Goal: Transaction & Acquisition: Purchase product/service

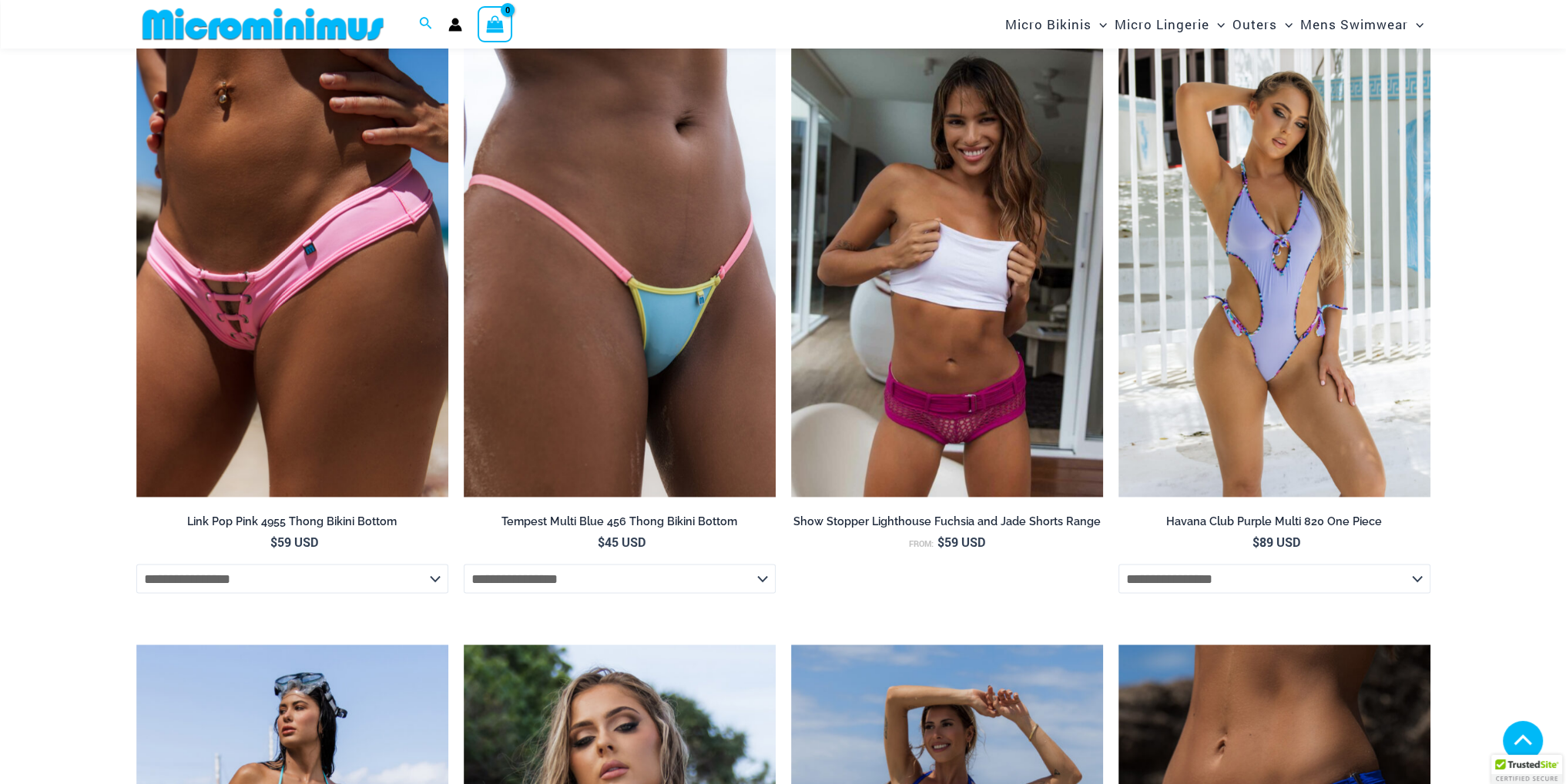
scroll to position [3459, 0]
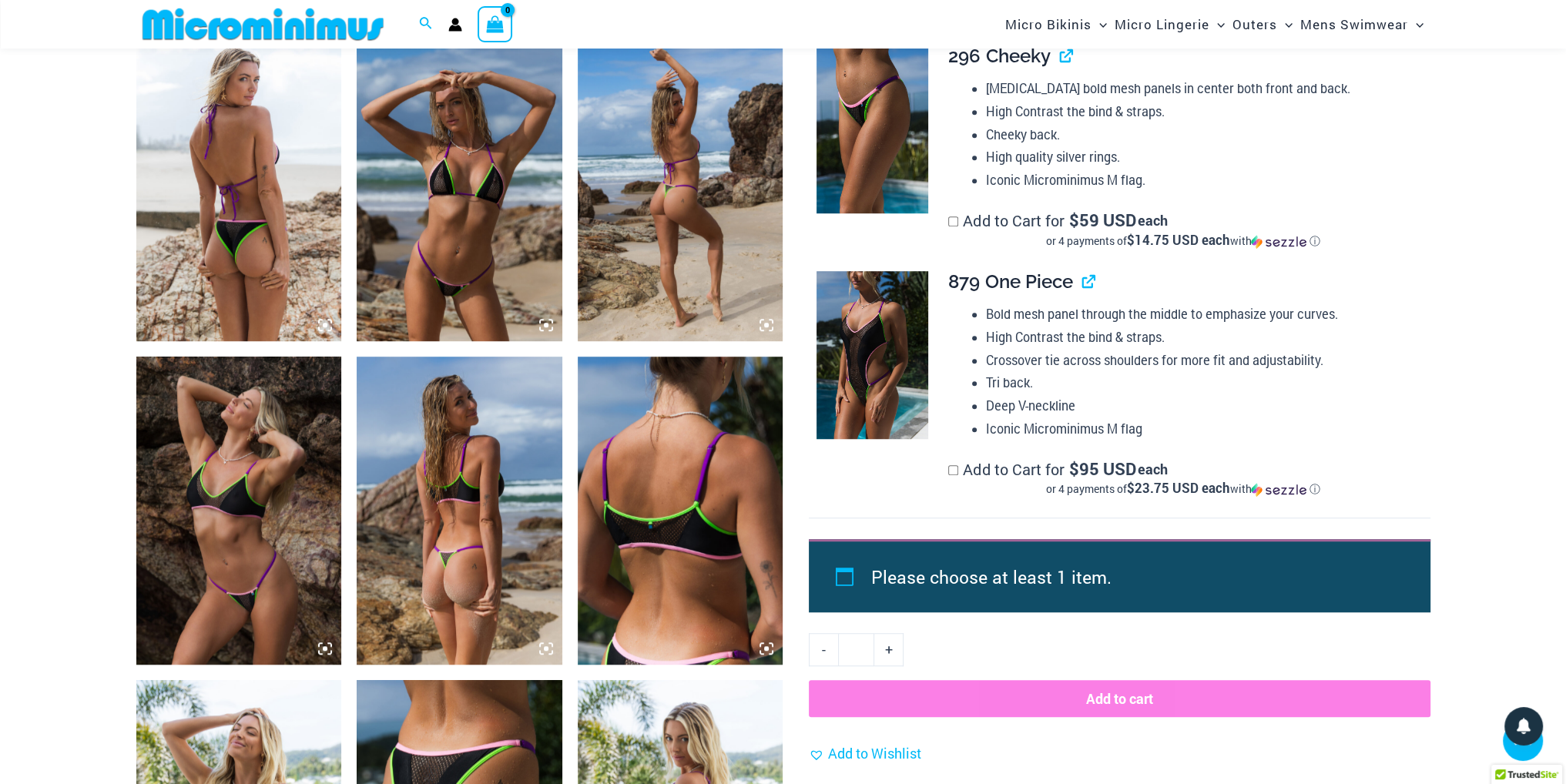
scroll to position [1374, 0]
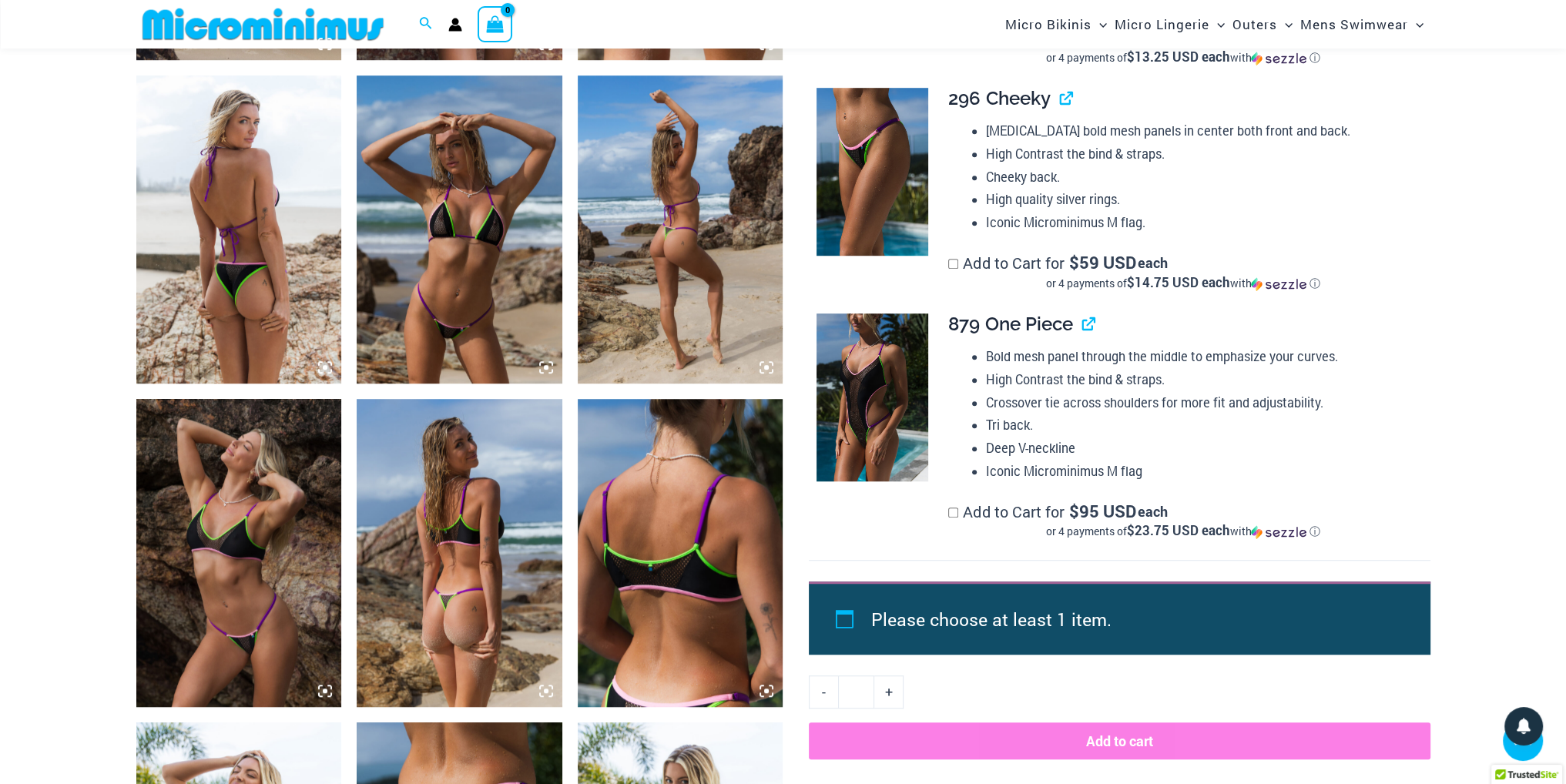
click at [452, 244] on img at bounding box center [460, 229] width 206 height 308
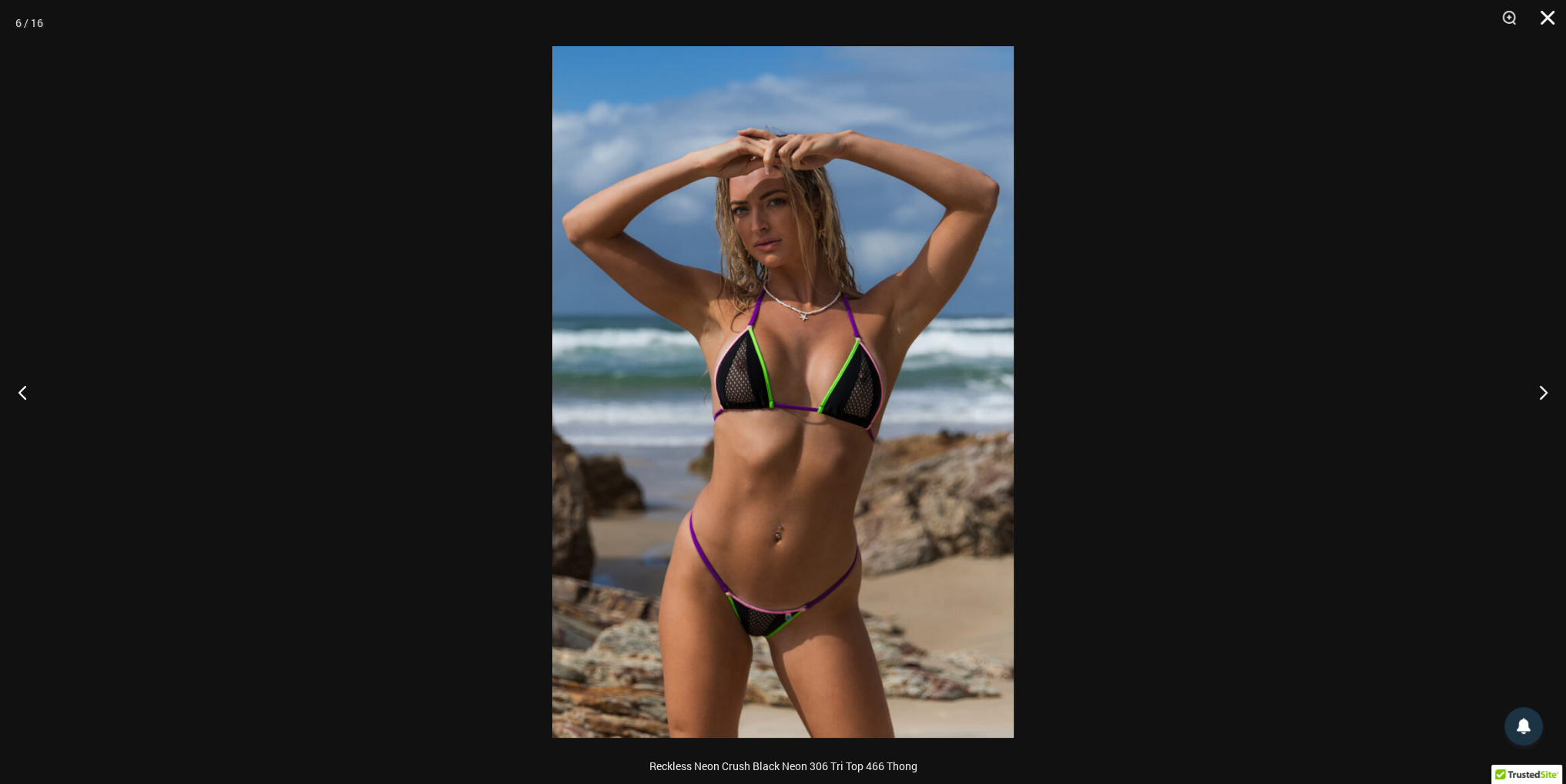
click at [1543, 27] on button "Close" at bounding box center [1542, 23] width 39 height 46
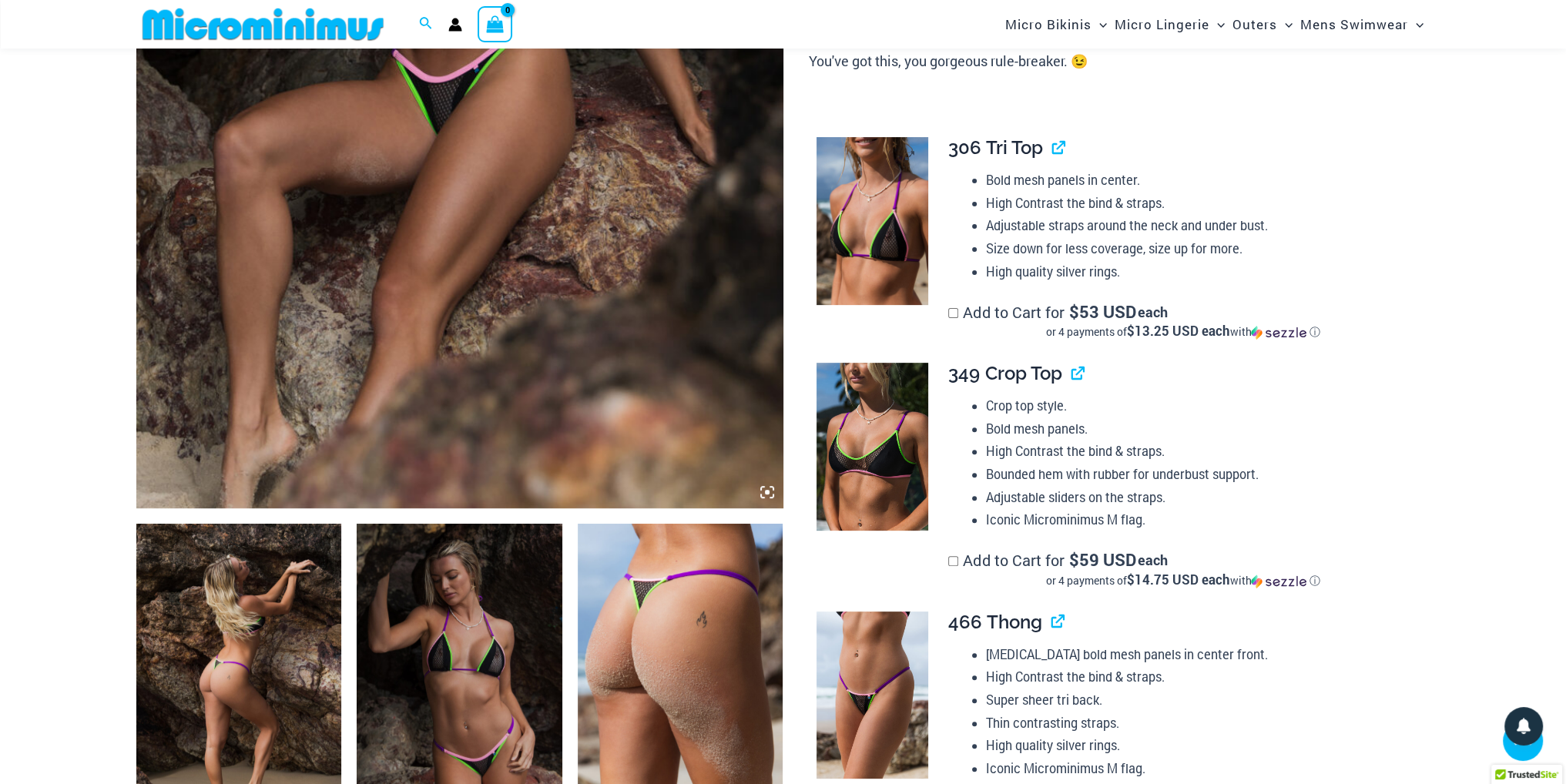
scroll to position [604, 0]
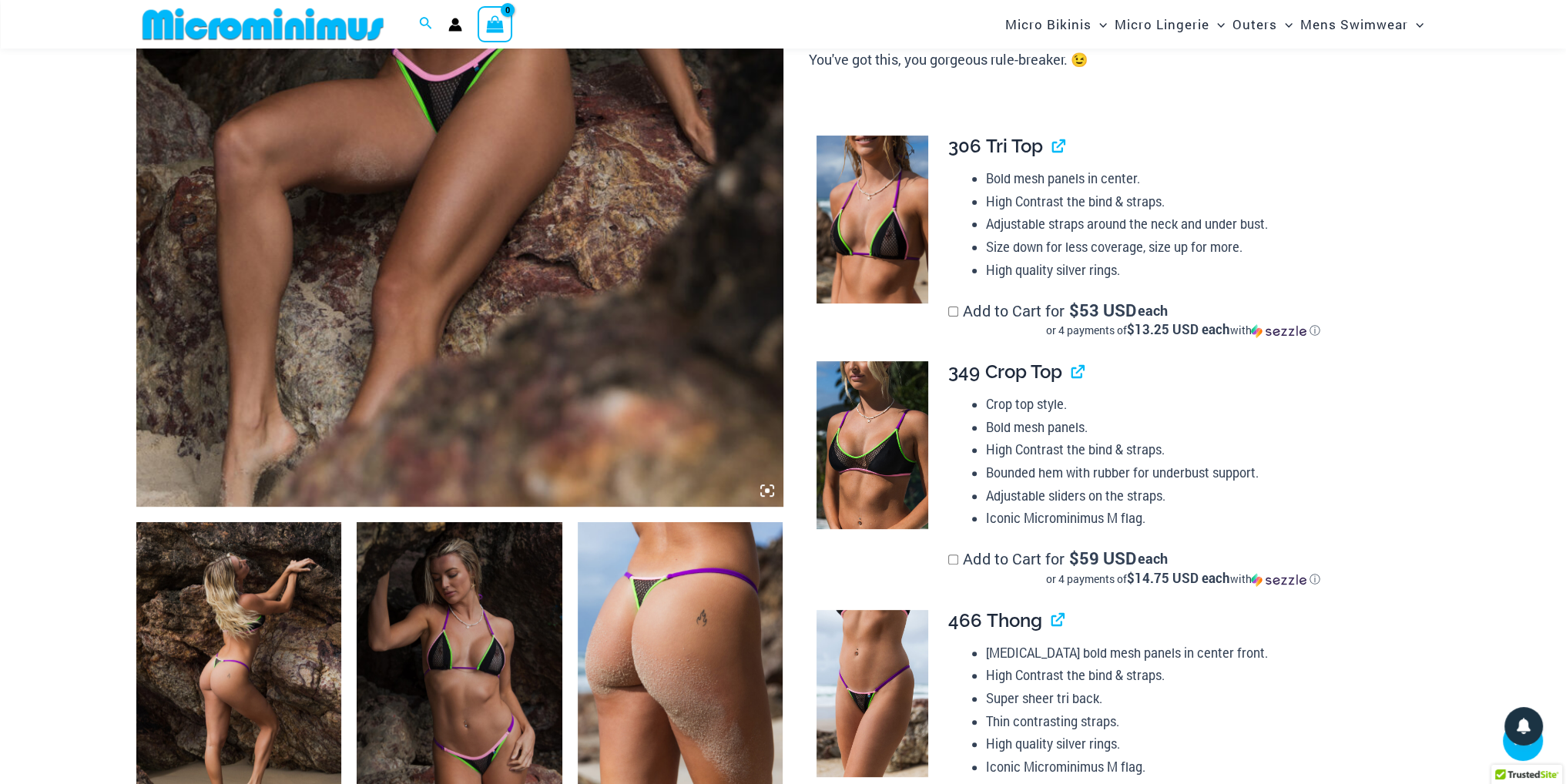
click at [886, 233] on img at bounding box center [873, 220] width 112 height 168
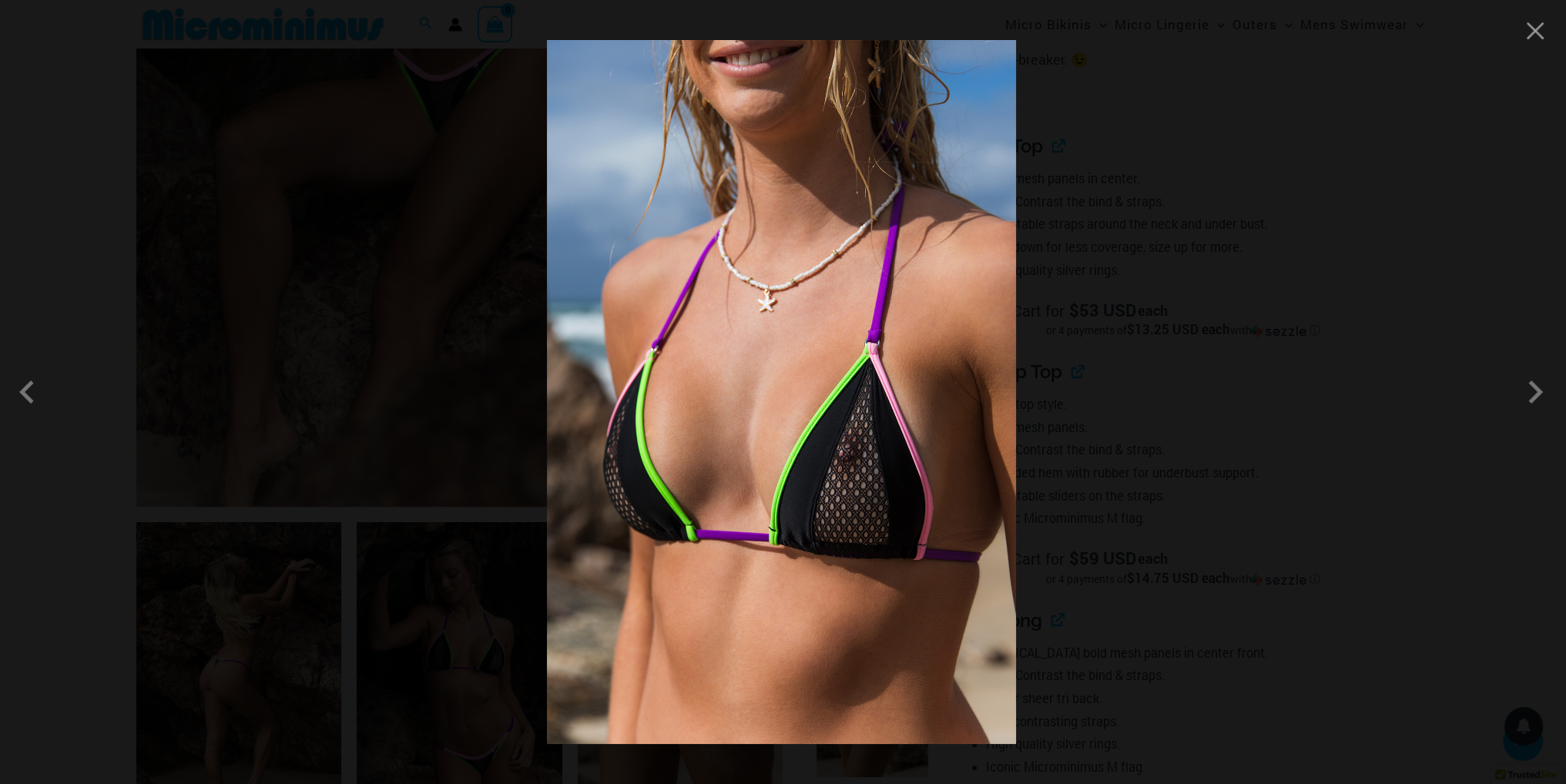
click at [1534, 53] on div at bounding box center [783, 392] width 1566 height 784
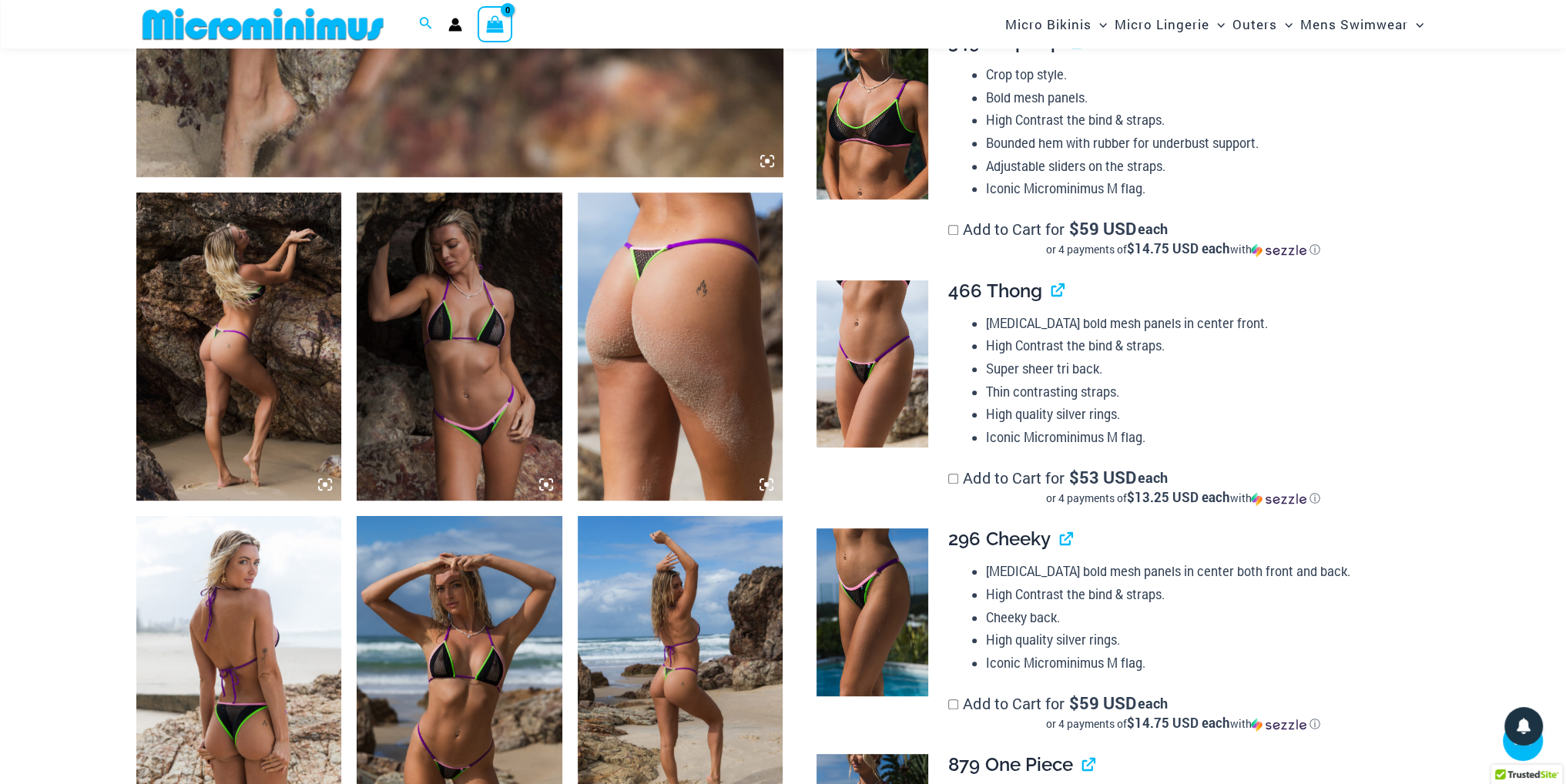
scroll to position [989, 0]
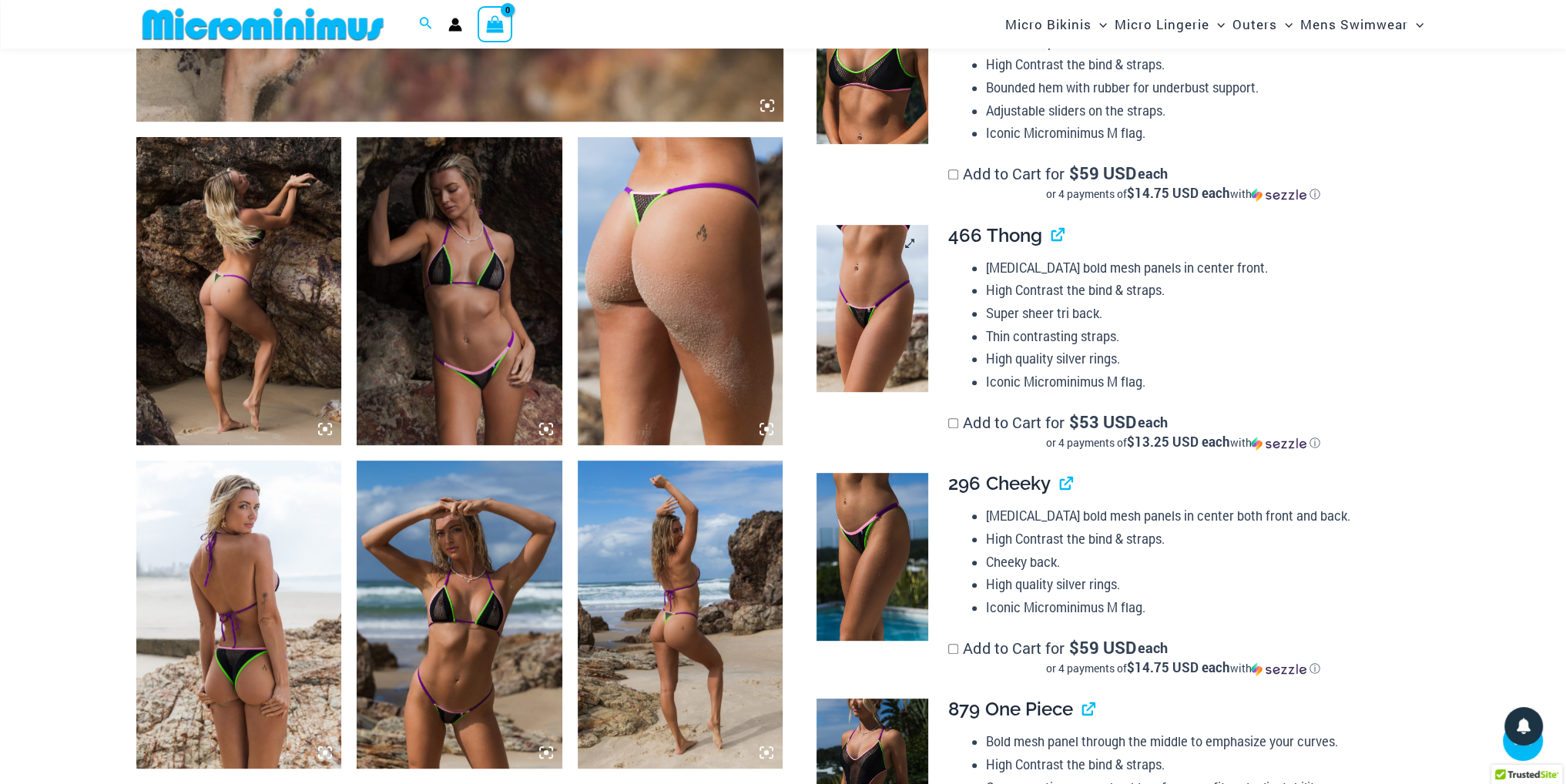
click at [866, 355] on img at bounding box center [873, 309] width 112 height 168
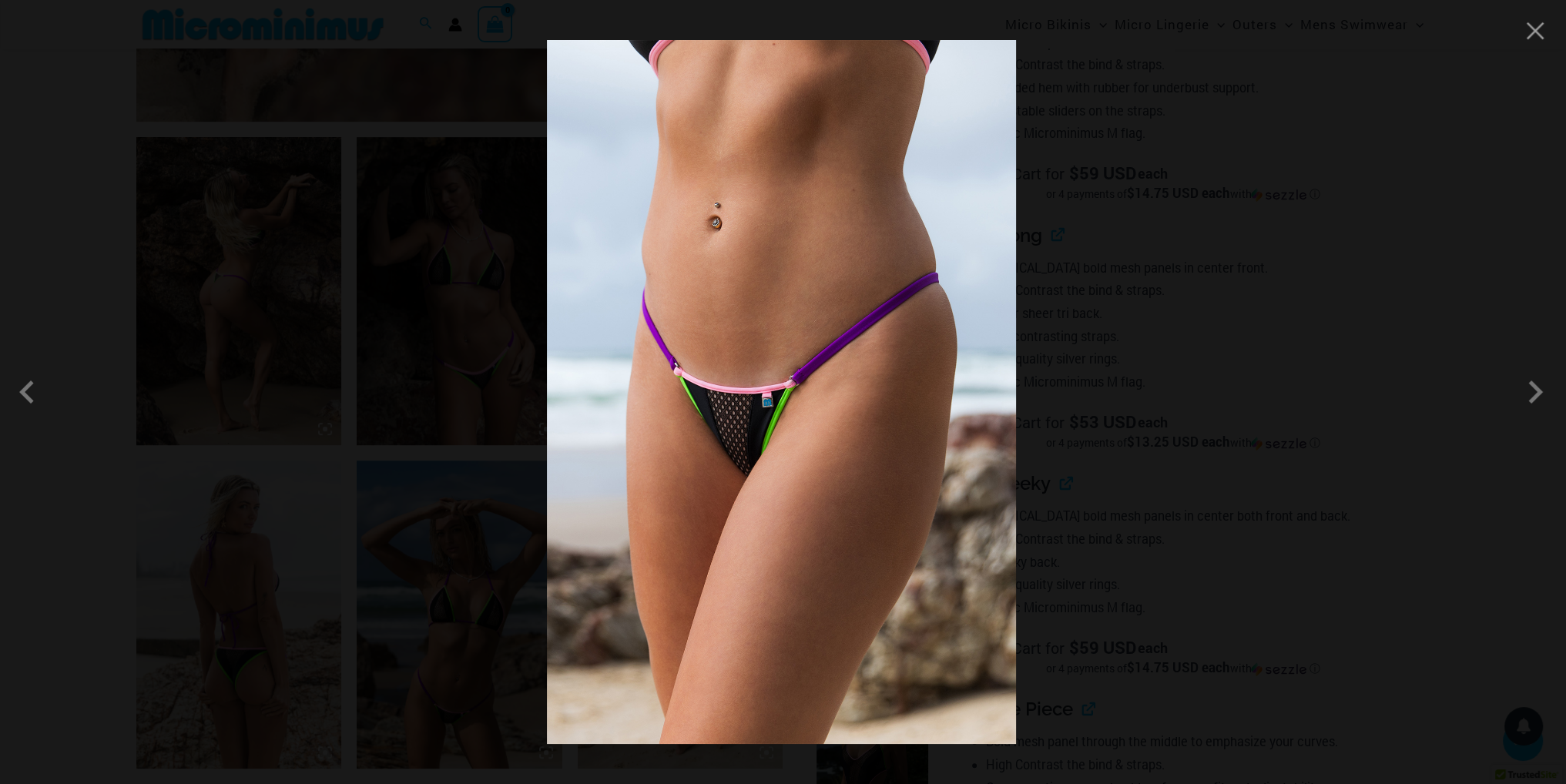
click at [1538, 45] on div at bounding box center [783, 392] width 1566 height 784
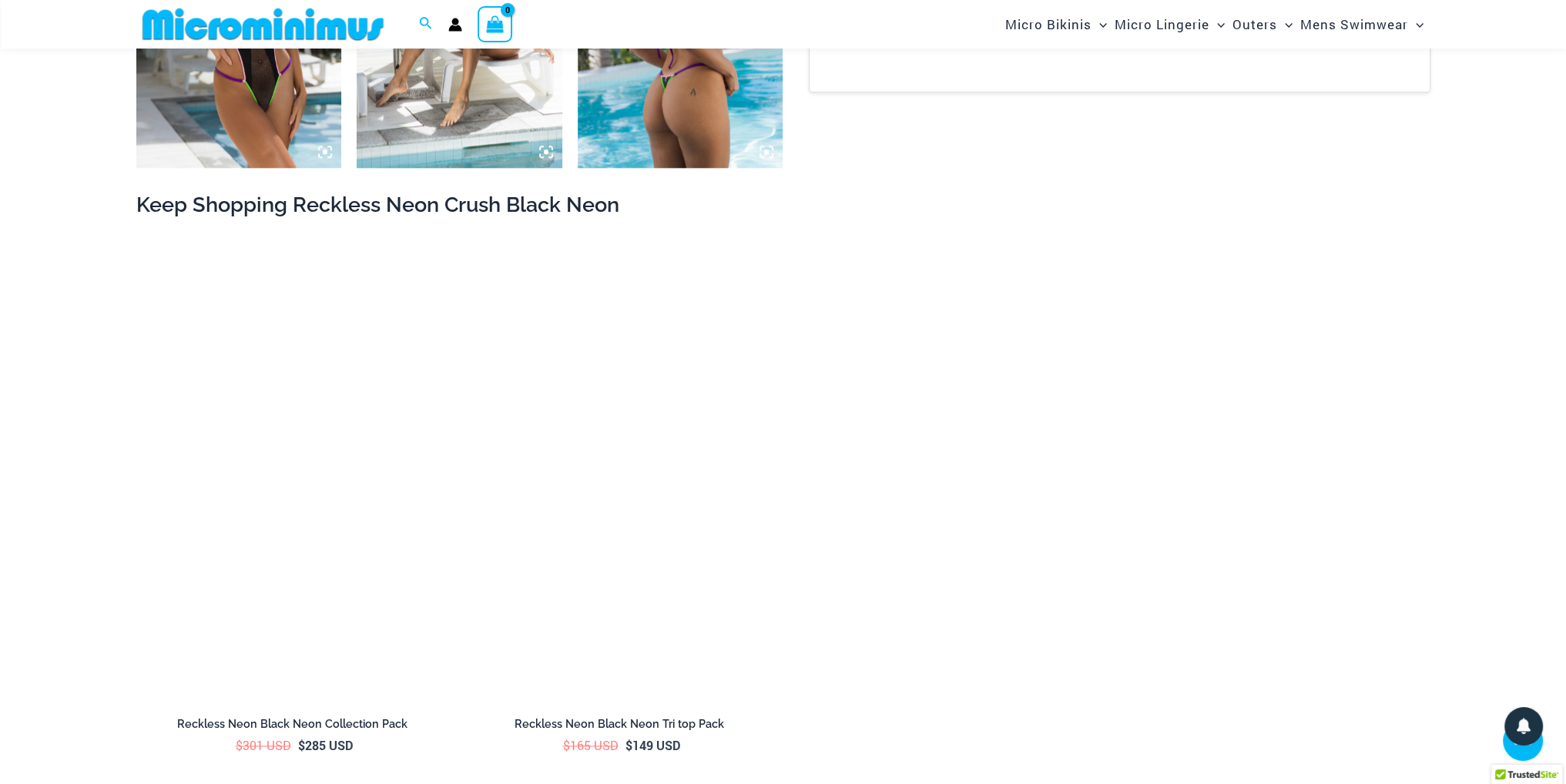
scroll to position [2606, 0]
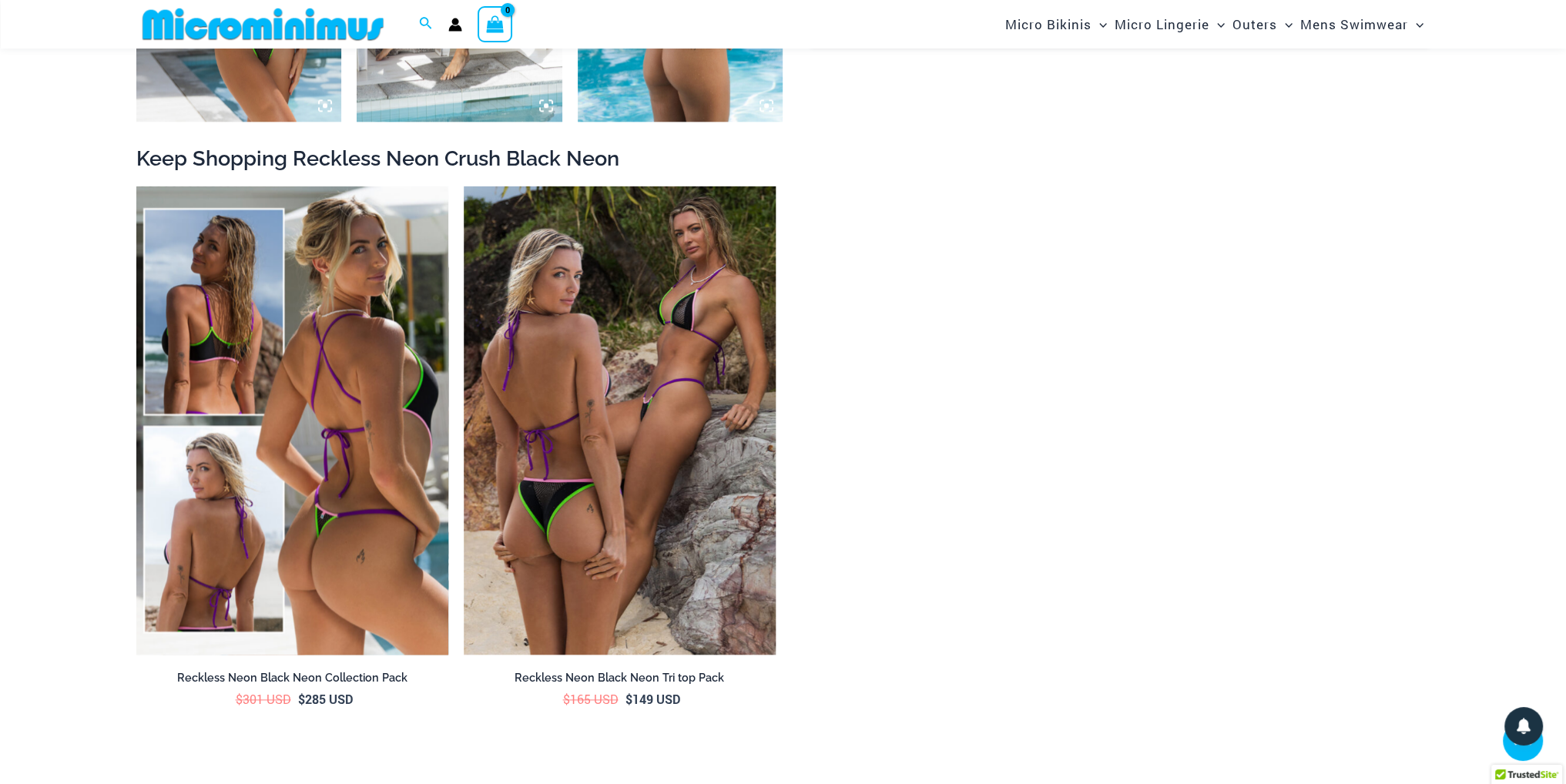
click at [311, 425] on img at bounding box center [293, 420] width 312 height 468
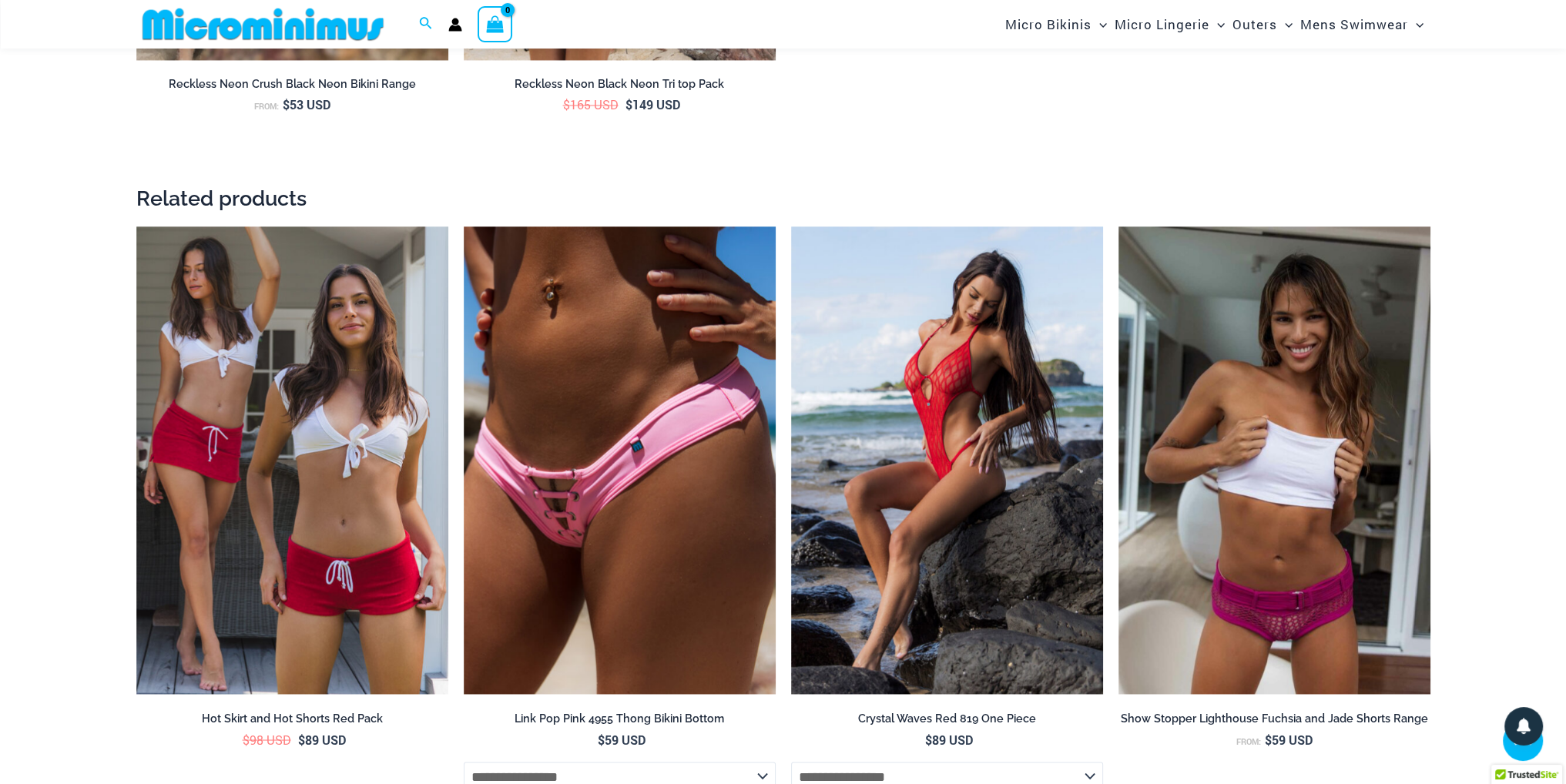
scroll to position [3529, 0]
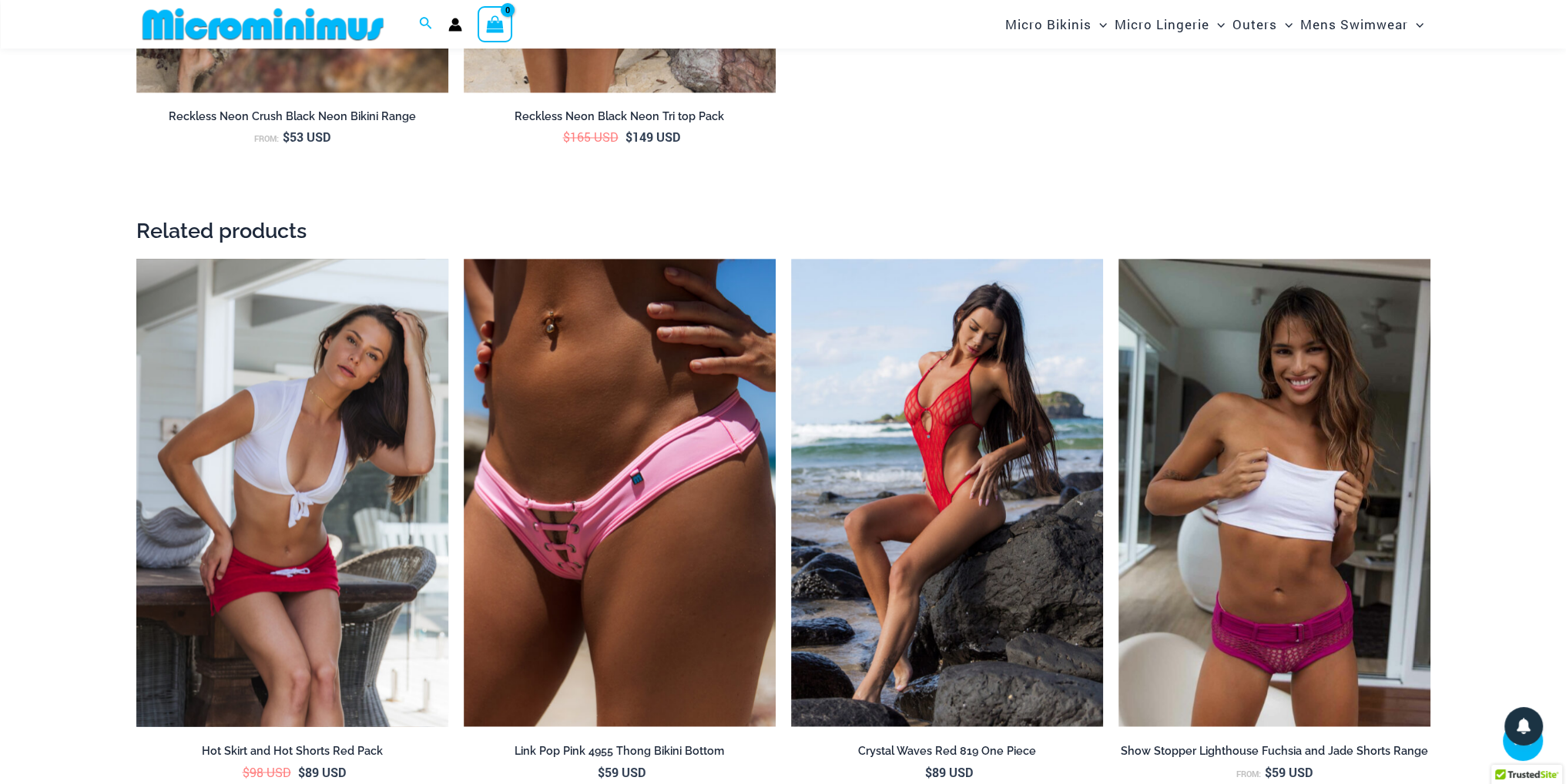
click at [250, 455] on img at bounding box center [293, 493] width 312 height 468
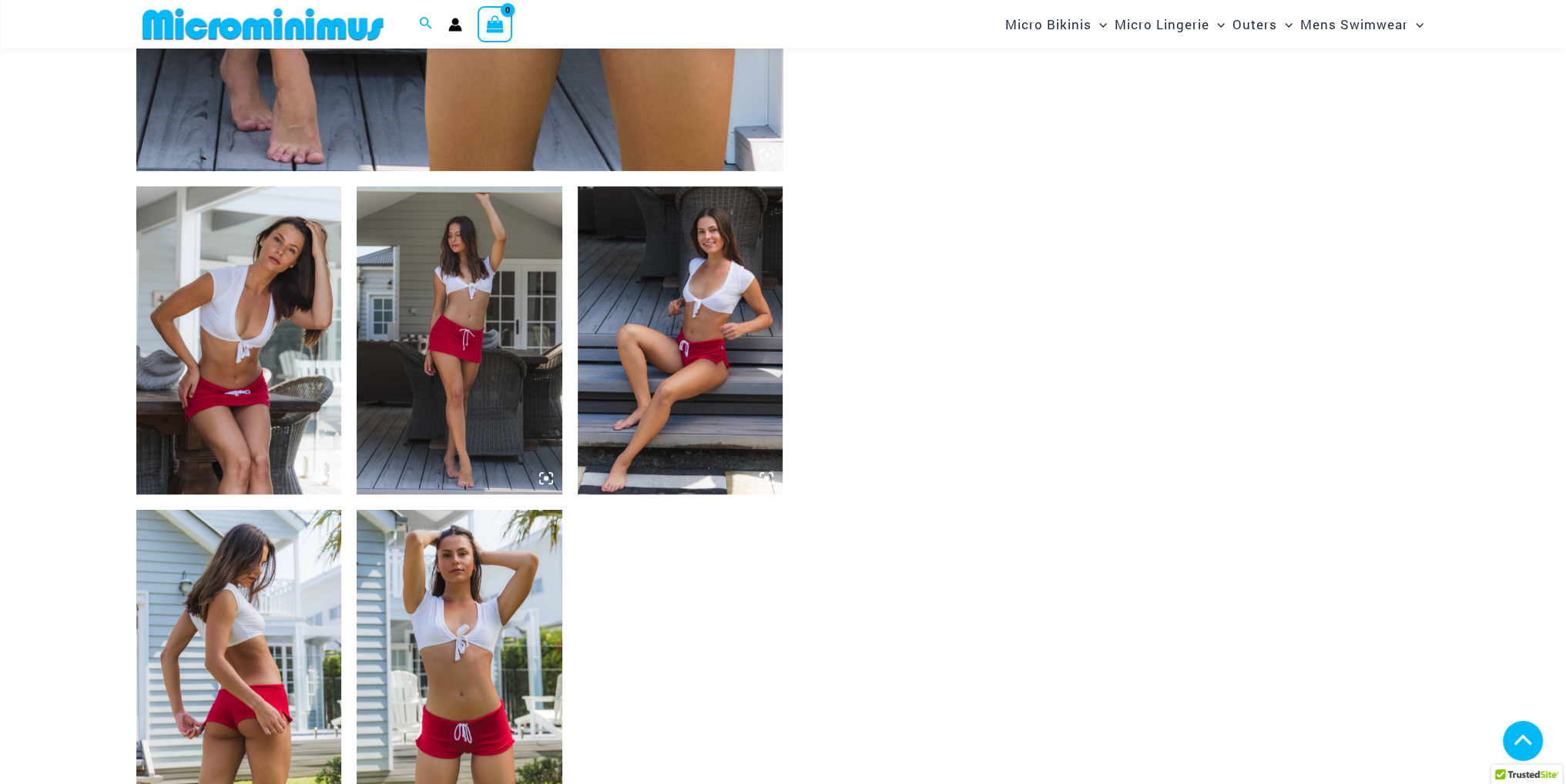
scroll to position [1064, 0]
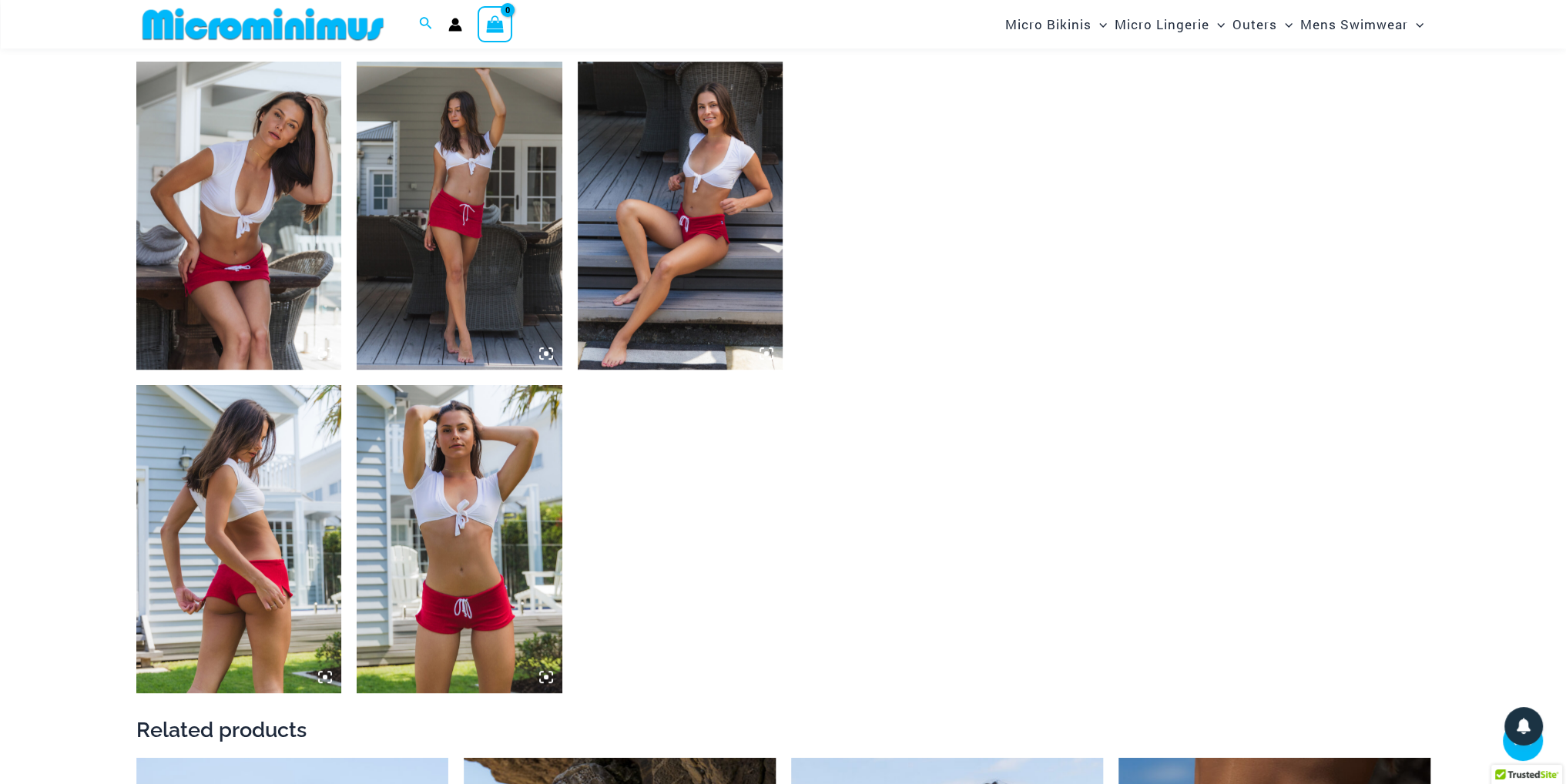
click at [308, 217] on img at bounding box center [239, 215] width 206 height 308
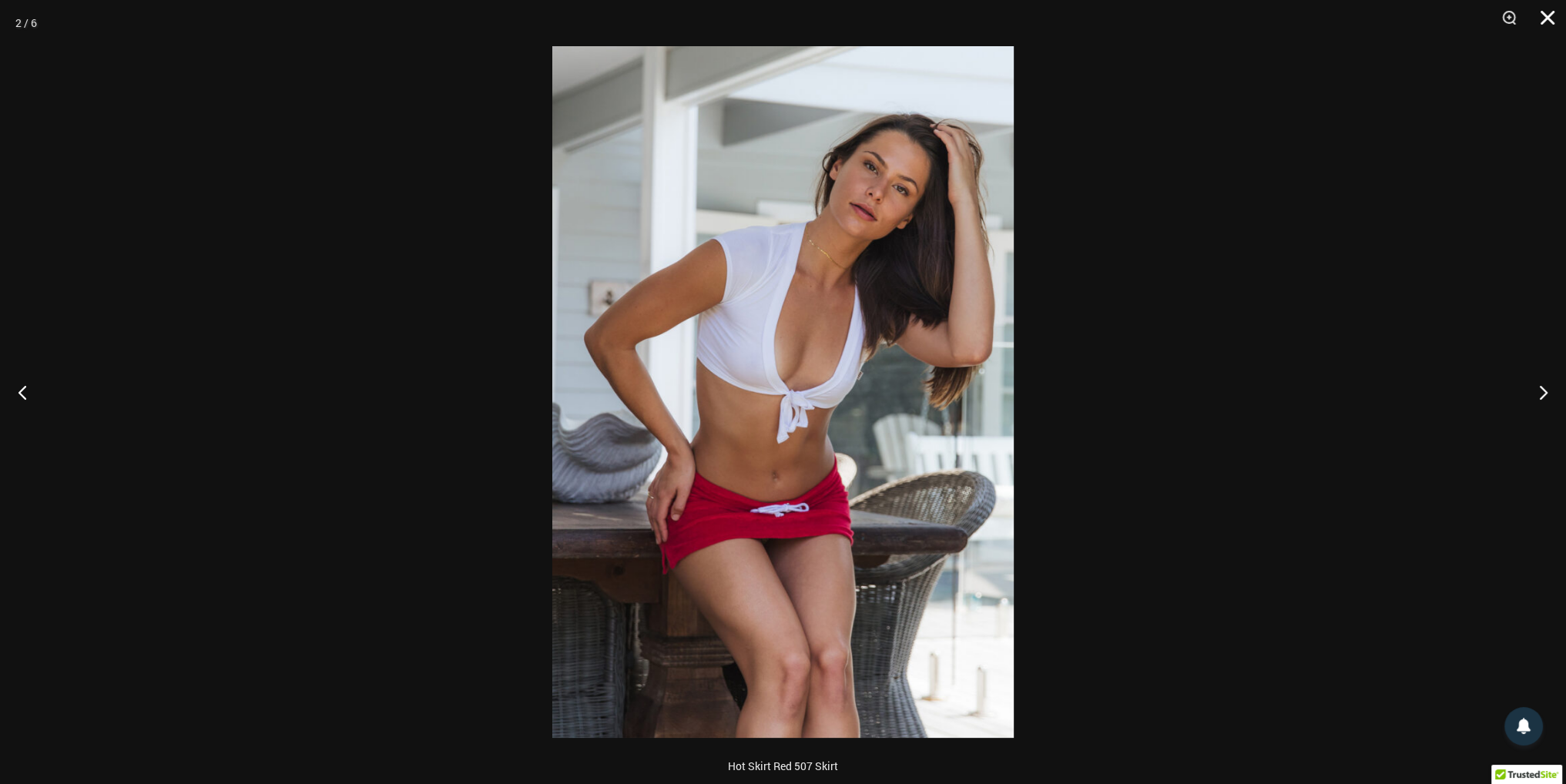
click at [1548, 16] on button "Close" at bounding box center [1542, 23] width 39 height 46
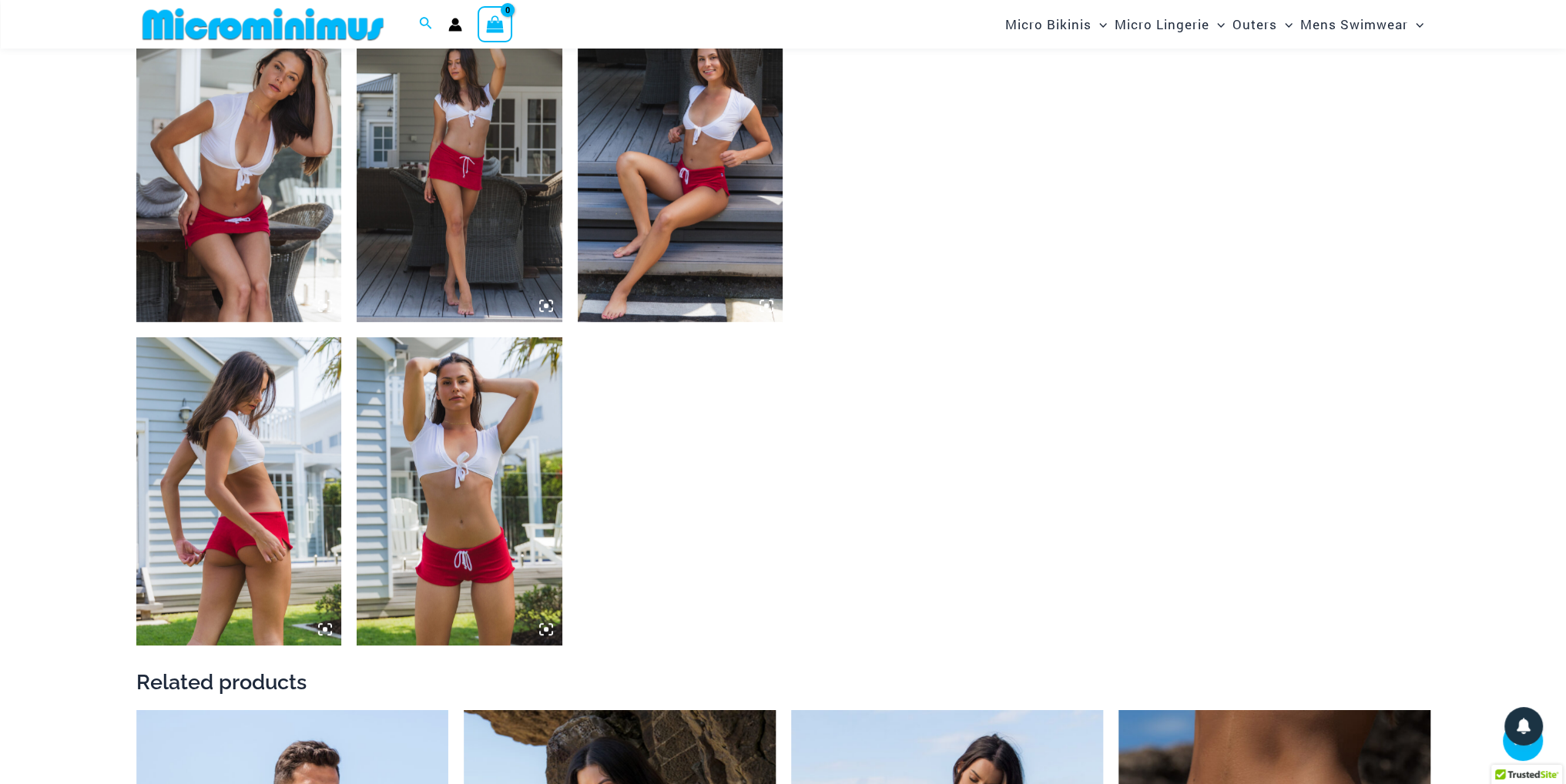
scroll to position [1526, 0]
